Goal: Information Seeking & Learning: Learn about a topic

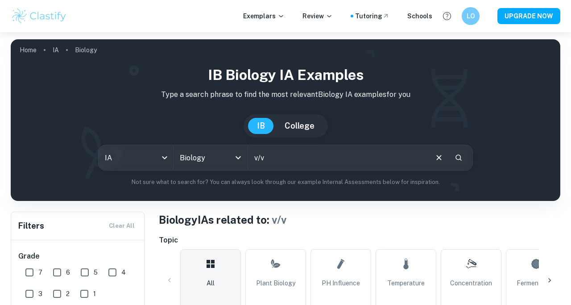
click at [308, 159] on input "v/v" at bounding box center [337, 157] width 179 height 25
type input "v"
type input "f"
type input "yeast"
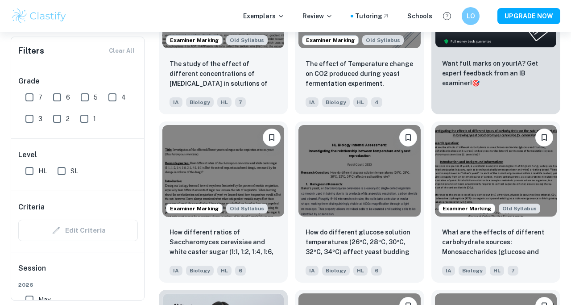
scroll to position [372, 0]
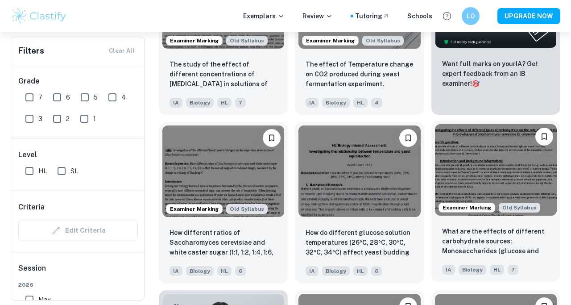
click at [462, 160] on img at bounding box center [496, 170] width 122 height 92
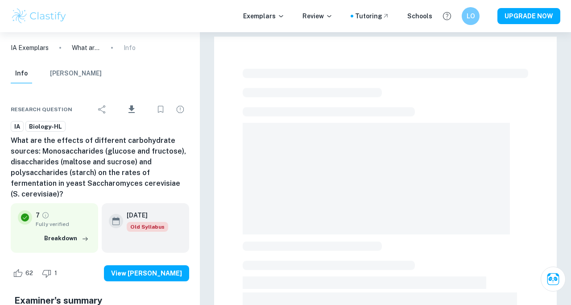
scroll to position [86, 0]
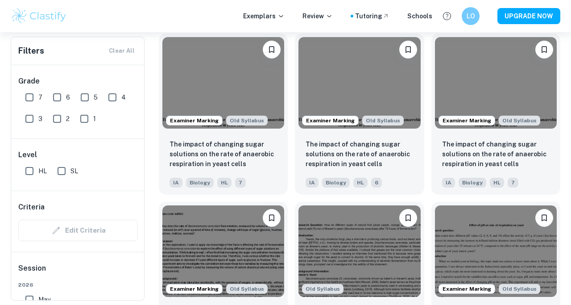
scroll to position [964, 0]
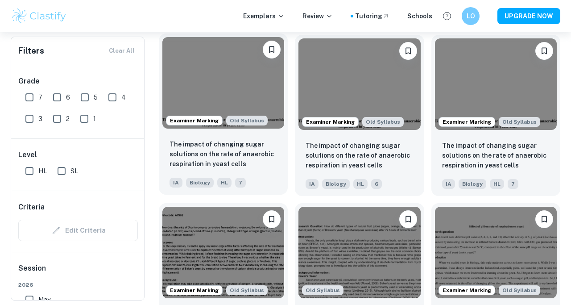
click at [221, 90] on img at bounding box center [223, 83] width 122 height 92
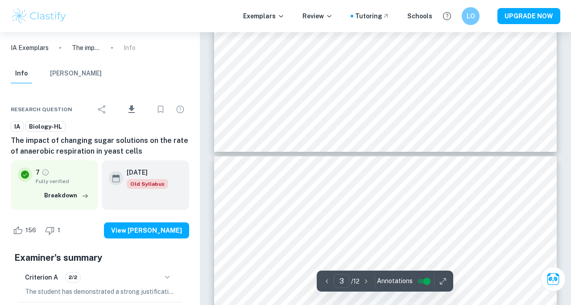
type input "4"
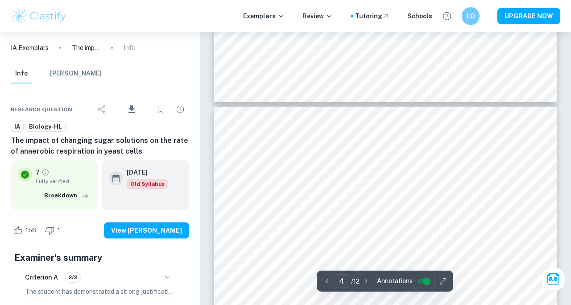
scroll to position [1460, 0]
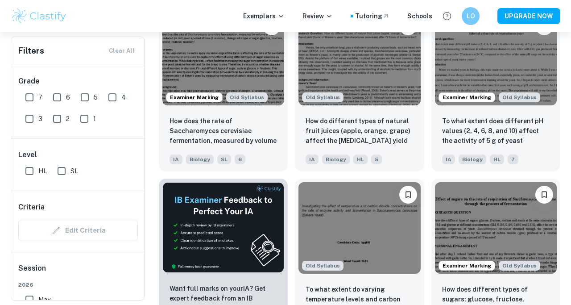
scroll to position [1159, 0]
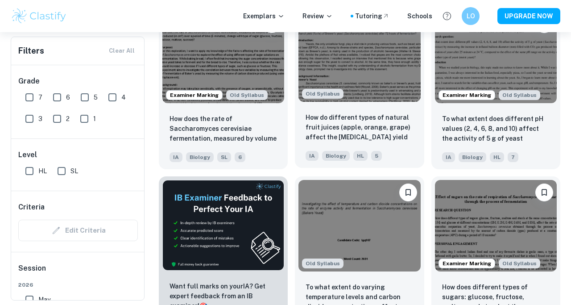
click at [379, 69] on img at bounding box center [360, 56] width 122 height 92
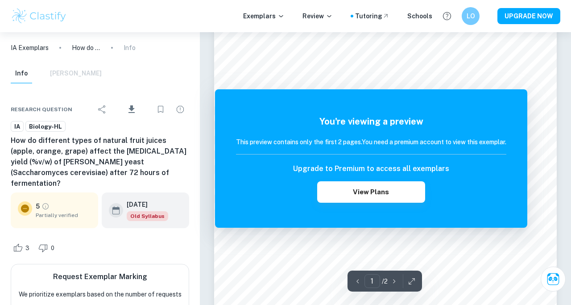
scroll to position [90, 0]
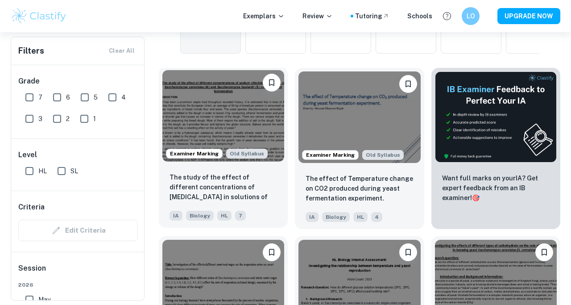
scroll to position [259, 0]
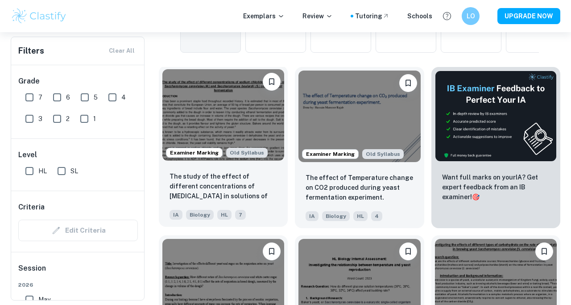
click at [223, 116] on img at bounding box center [223, 115] width 122 height 92
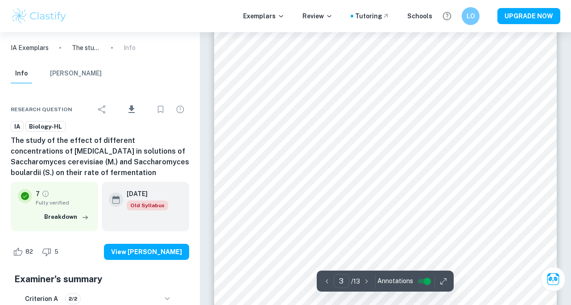
scroll to position [1151, 0]
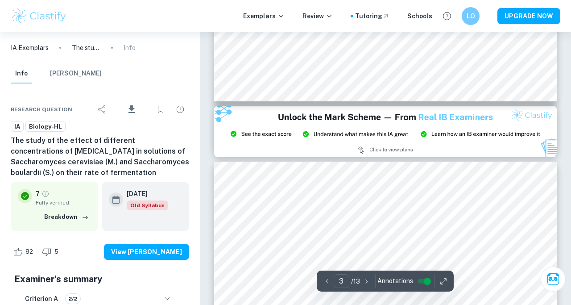
type input "2"
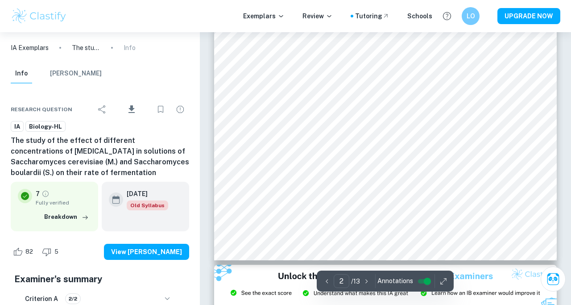
scroll to position [810, 0]
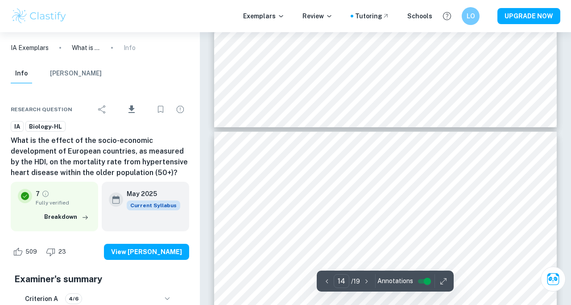
scroll to position [6440, 0]
type input "13"
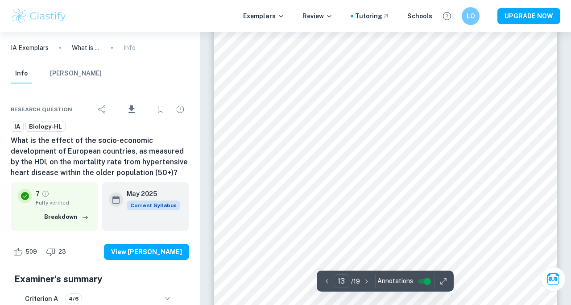
scroll to position [6166, 0]
